Goal: Navigation & Orientation: Locate item on page

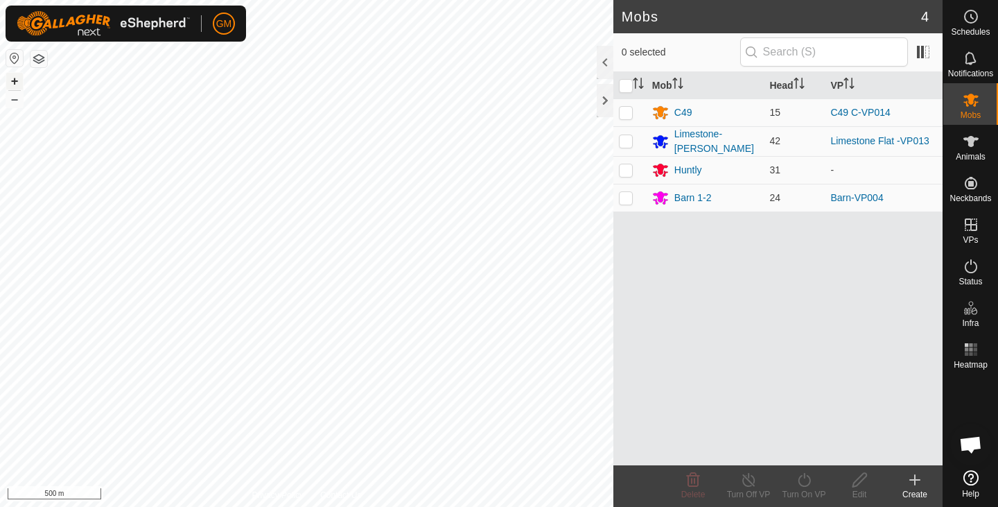
click at [17, 80] on button "+" at bounding box center [14, 81] width 17 height 17
click at [18, 76] on button "+" at bounding box center [14, 81] width 17 height 17
click at [17, 85] on button "+" at bounding box center [14, 81] width 17 height 17
